Goal: Information Seeking & Learning: Learn about a topic

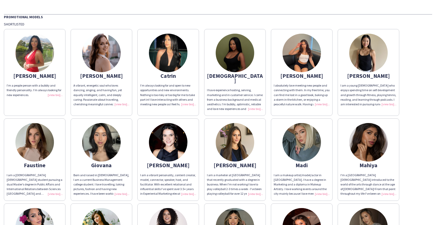
click at [413, 103] on div "[PERSON_NAME] I’m a people person with a bubbly and friendly personality. I’m a…" at bounding box center [218, 158] width 428 height 264
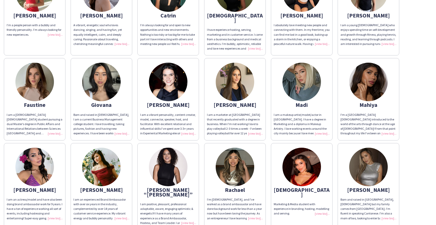
scroll to position [61, 0]
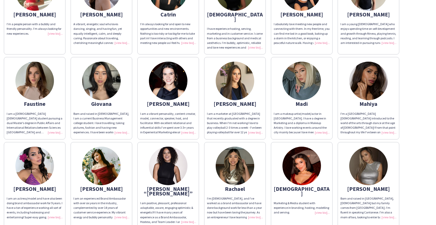
click at [239, 101] on div "[PERSON_NAME]" at bounding box center [235, 103] width 56 height 5
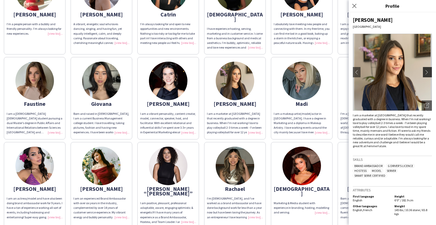
click at [427, 71] on app-icon "chevron-right" at bounding box center [427, 72] width 7 height 5
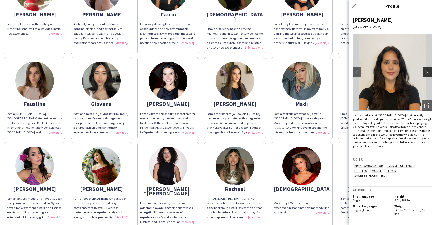
click at [428, 72] on app-icon "chevron-right" at bounding box center [427, 72] width 7 height 5
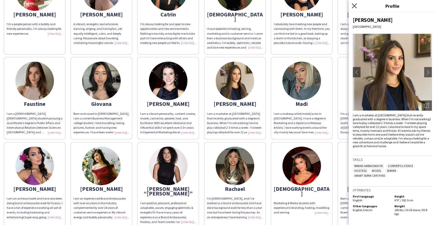
click at [352, 4] on icon "Close pop-in" at bounding box center [354, 5] width 5 height 5
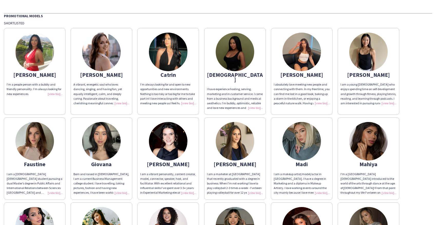
scroll to position [0, 0]
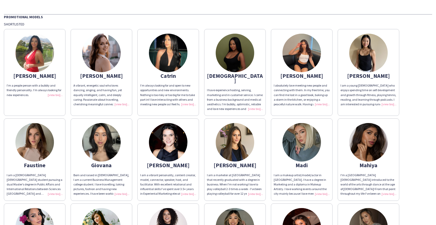
click at [161, 141] on img at bounding box center [168, 142] width 39 height 39
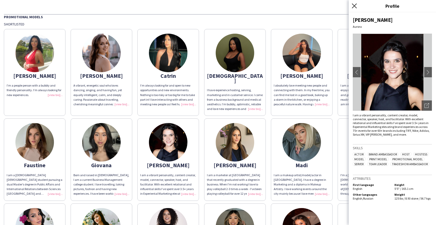
click at [352, 5] on icon "Close pop-in" at bounding box center [354, 5] width 5 height 5
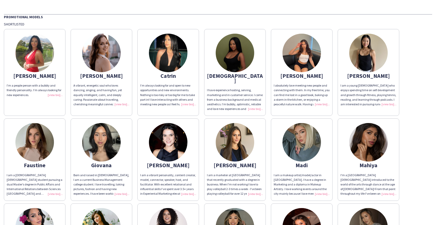
click at [301, 55] on img at bounding box center [301, 53] width 39 height 39
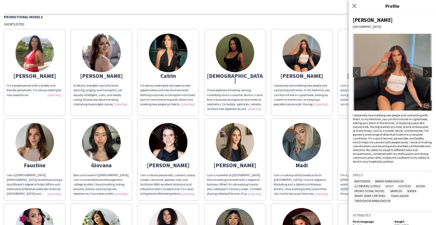
click at [425, 72] on app-icon "chevron-right" at bounding box center [427, 72] width 7 height 5
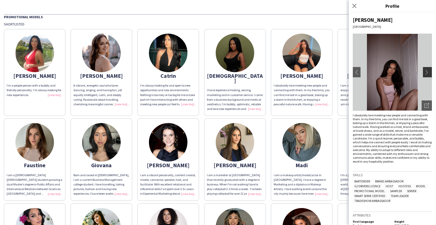
click at [425, 72] on app-icon "chevron-right" at bounding box center [427, 72] width 7 height 5
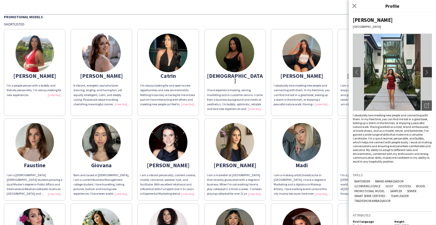
click at [424, 73] on app-icon "chevron-right" at bounding box center [427, 72] width 7 height 5
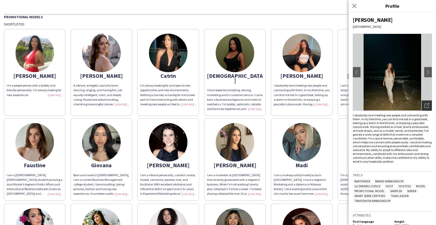
click at [422, 101] on div "Open photos pop-in" at bounding box center [427, 105] width 10 height 10
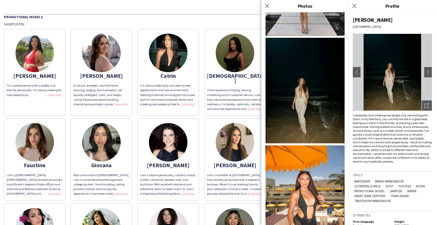
scroll to position [288, 0]
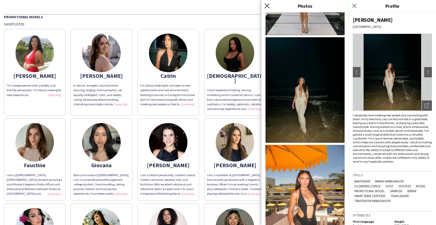
click at [267, 6] on icon "Close pop-in" at bounding box center [266, 5] width 5 height 5
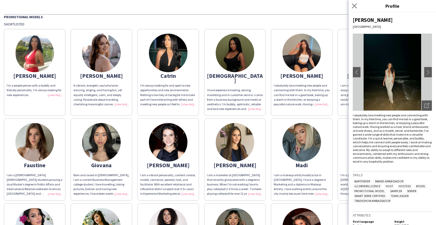
click at [357, 4] on app-icon "Close pop-in" at bounding box center [354, 5] width 7 height 7
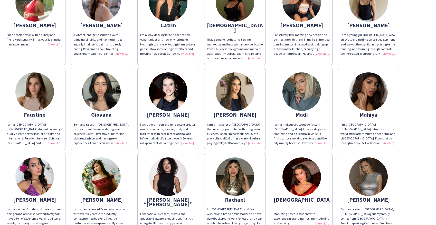
scroll to position [51, 0]
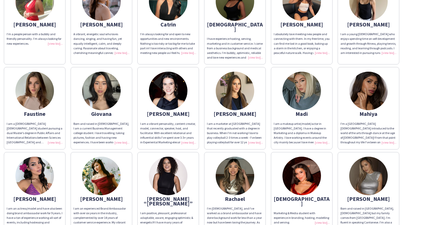
click at [243, 92] on img at bounding box center [235, 91] width 39 height 39
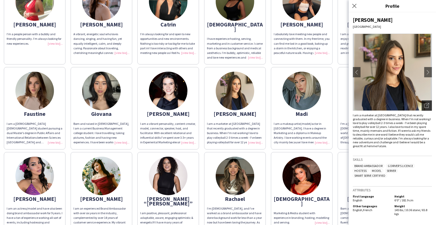
click at [428, 107] on icon "Open photos pop-in" at bounding box center [426, 105] width 5 height 5
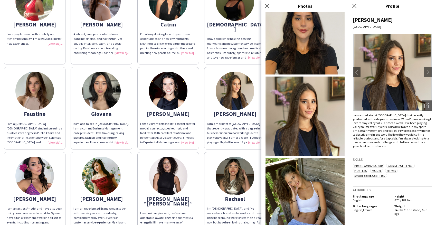
scroll to position [0, 0]
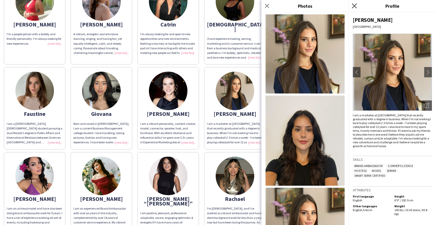
click at [355, 7] on icon "Close pop-in" at bounding box center [354, 5] width 5 height 5
